Goal: Communication & Community: Participate in discussion

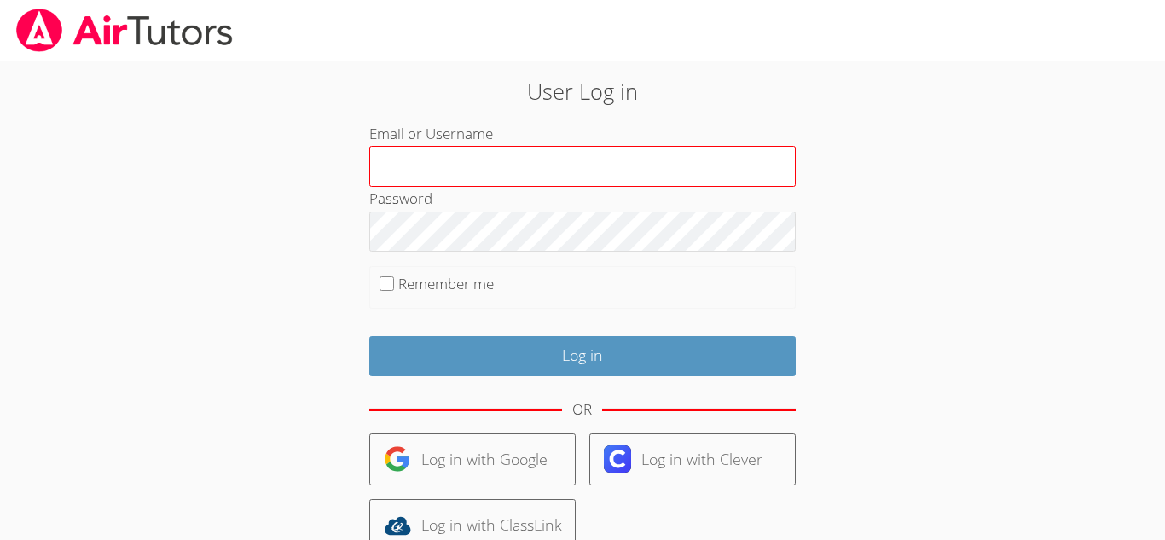
click at [540, 169] on input "Email or Username" at bounding box center [582, 166] width 426 height 41
click at [525, 171] on input "Email or Username" at bounding box center [582, 166] width 426 height 41
type input "j.juarez19@lodiusd.org"
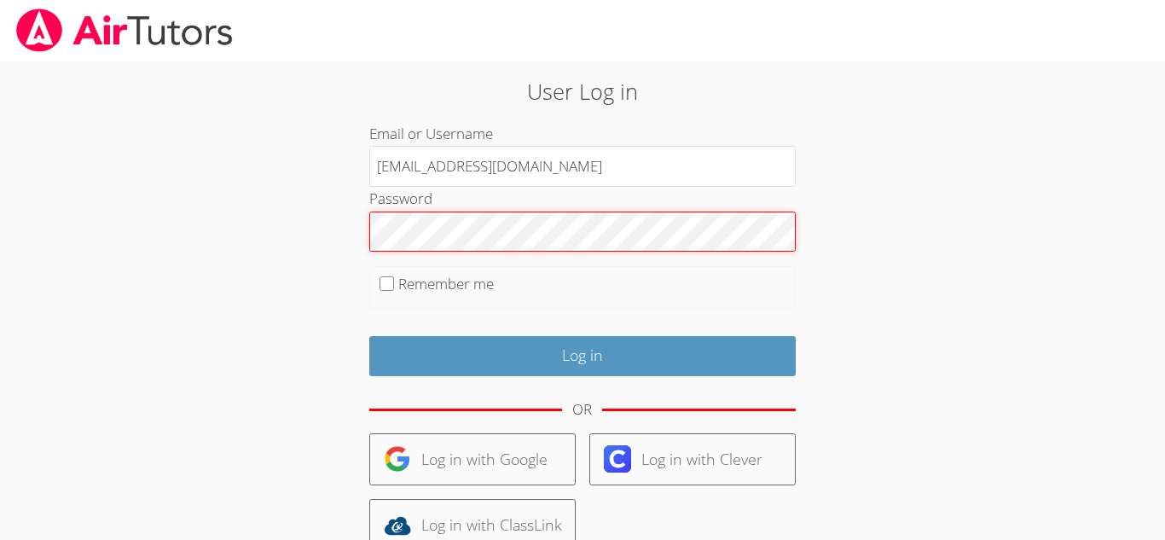
click at [369, 336] on input "Log in" at bounding box center [582, 356] width 426 height 40
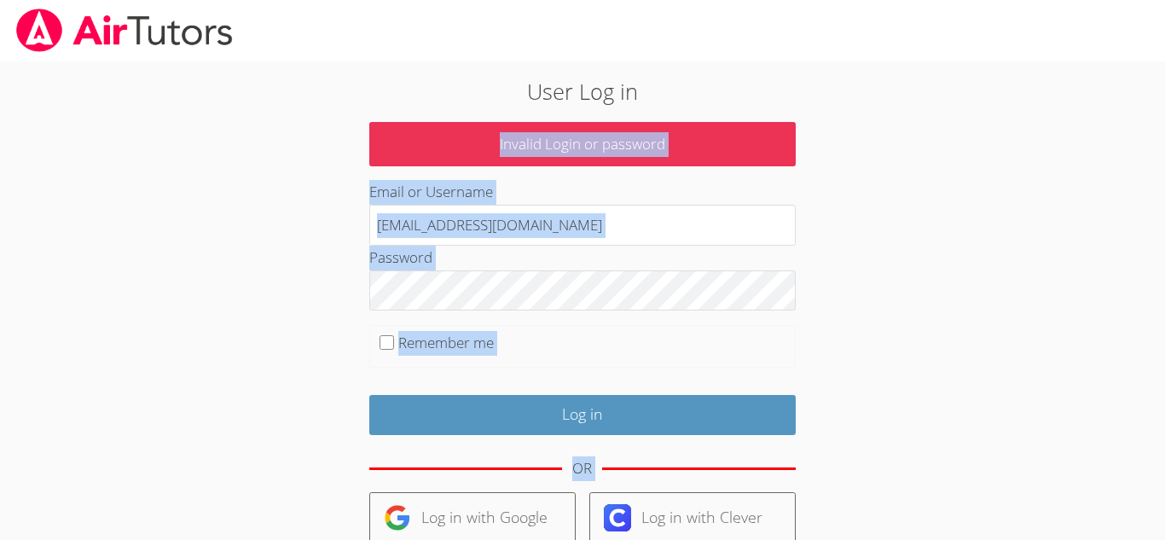
drag, startPoint x: 1026, startPoint y: 183, endPoint x: 961, endPoint y: 78, distance: 124.0
click at [961, 78] on body "User Log in Invalid Login or password Email or Username j.juarez19@lodiusd.org …" at bounding box center [582, 270] width 1165 height 540
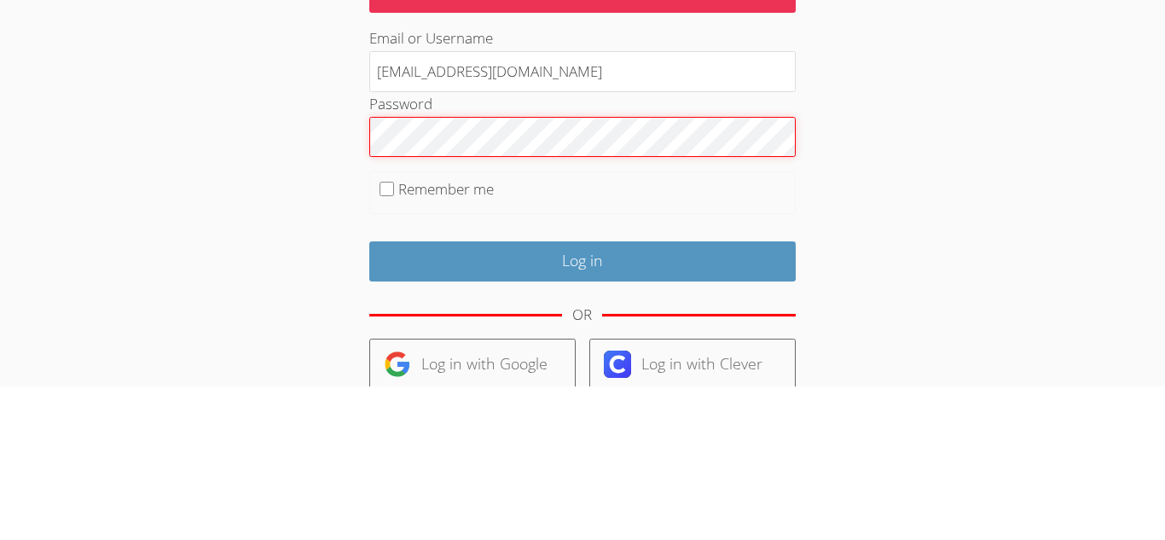
click at [369, 395] on input "Log in" at bounding box center [582, 415] width 426 height 40
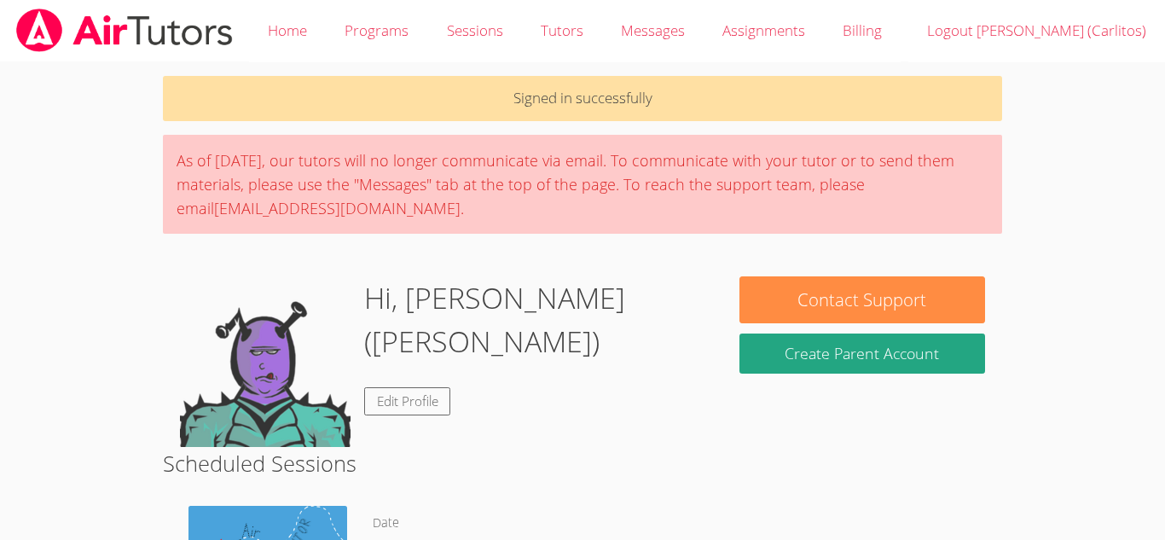
scroll to position [34, 0]
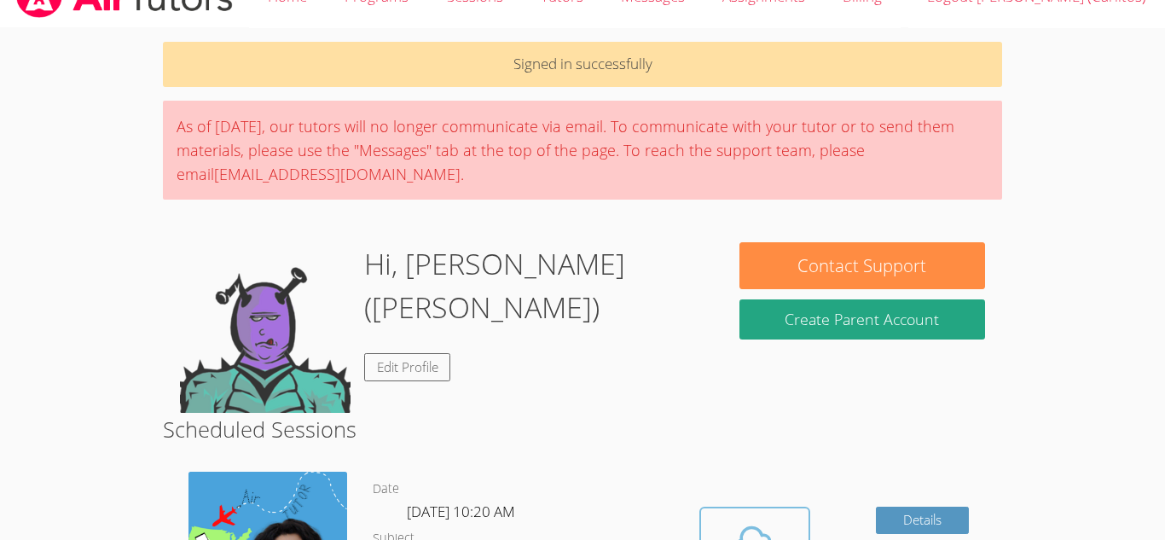
click at [743, 527] on icon at bounding box center [755, 543] width 48 height 48
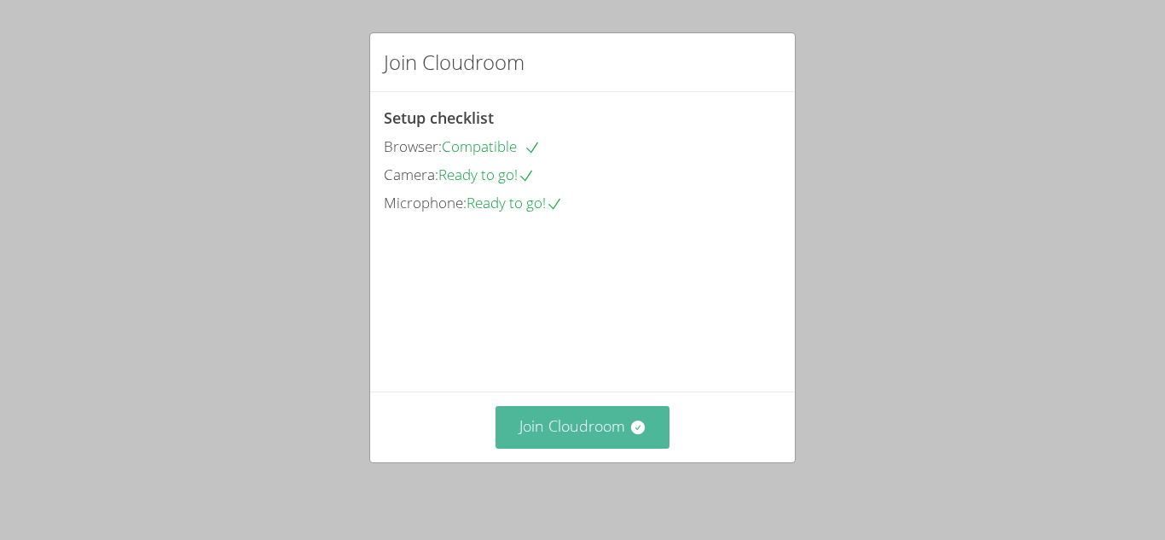
click at [551, 423] on button "Join Cloudroom" at bounding box center [583, 427] width 175 height 42
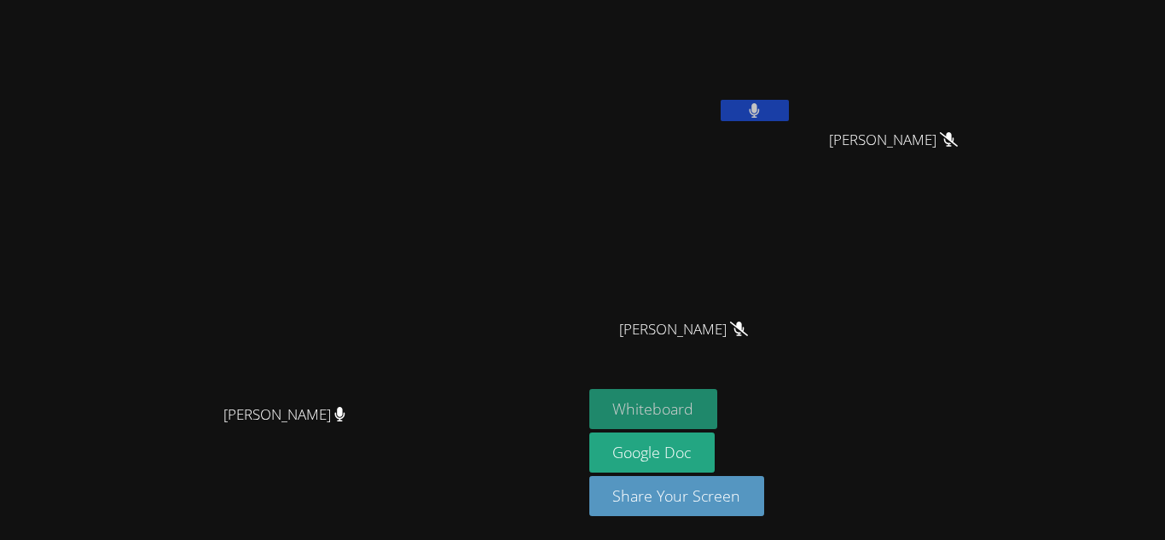
click at [718, 397] on button "Whiteboard" at bounding box center [653, 409] width 129 height 40
